Goal: Navigation & Orientation: Find specific page/section

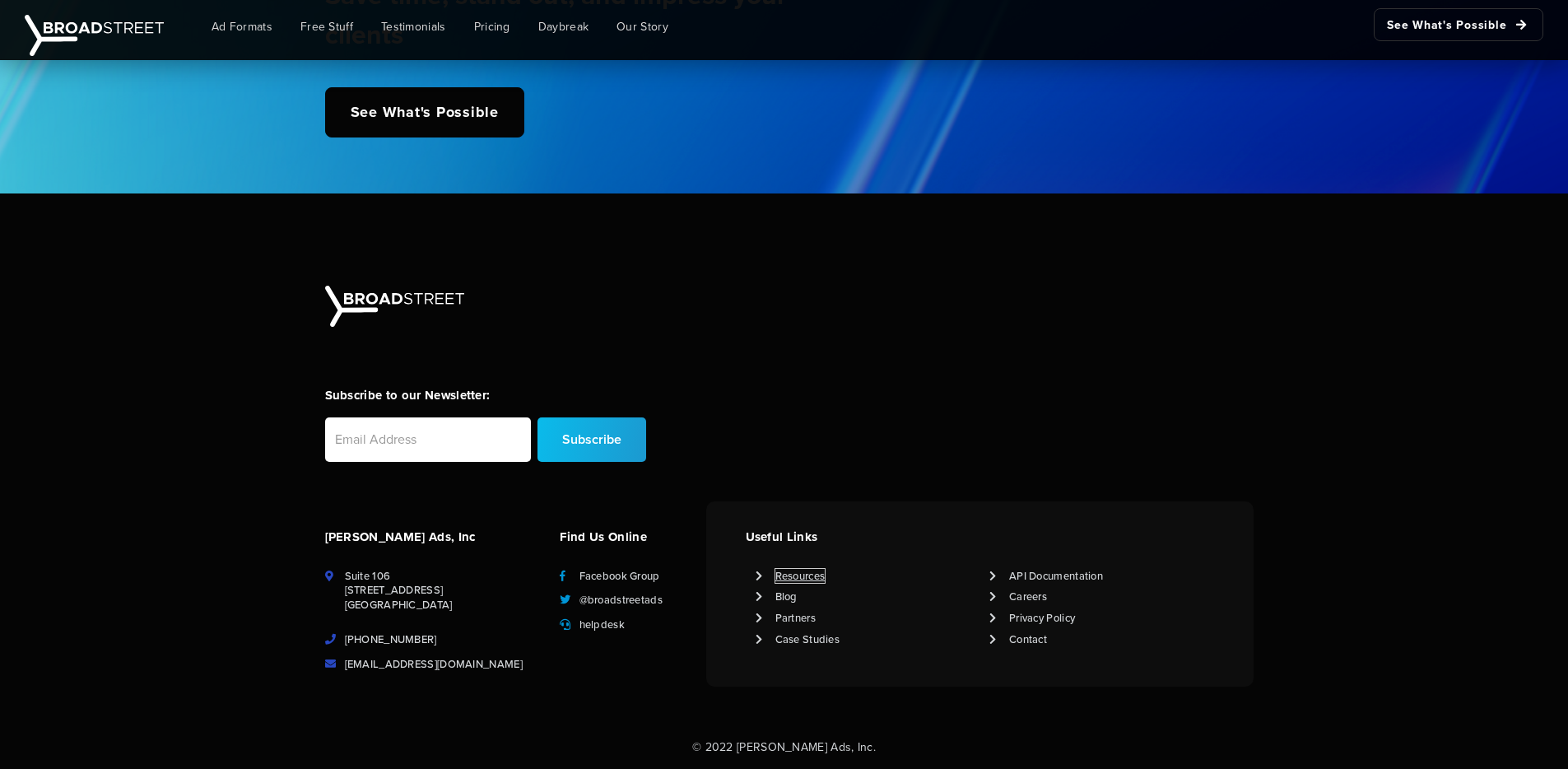
click at [814, 571] on link "Resources" at bounding box center [800, 576] width 50 height 14
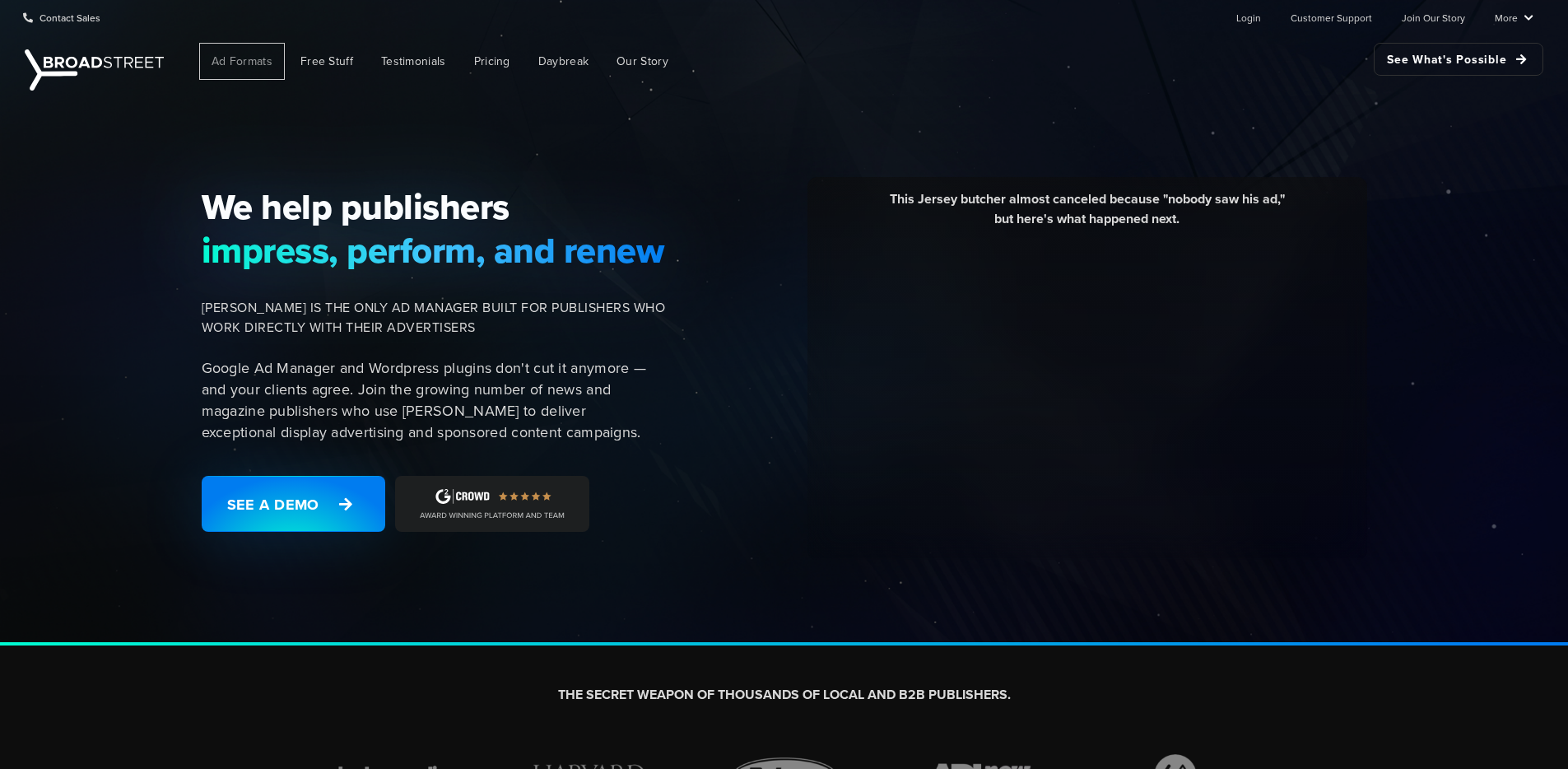
click at [241, 60] on span "Ad Formats" at bounding box center [242, 61] width 61 height 17
